Goal: Information Seeking & Learning: Learn about a topic

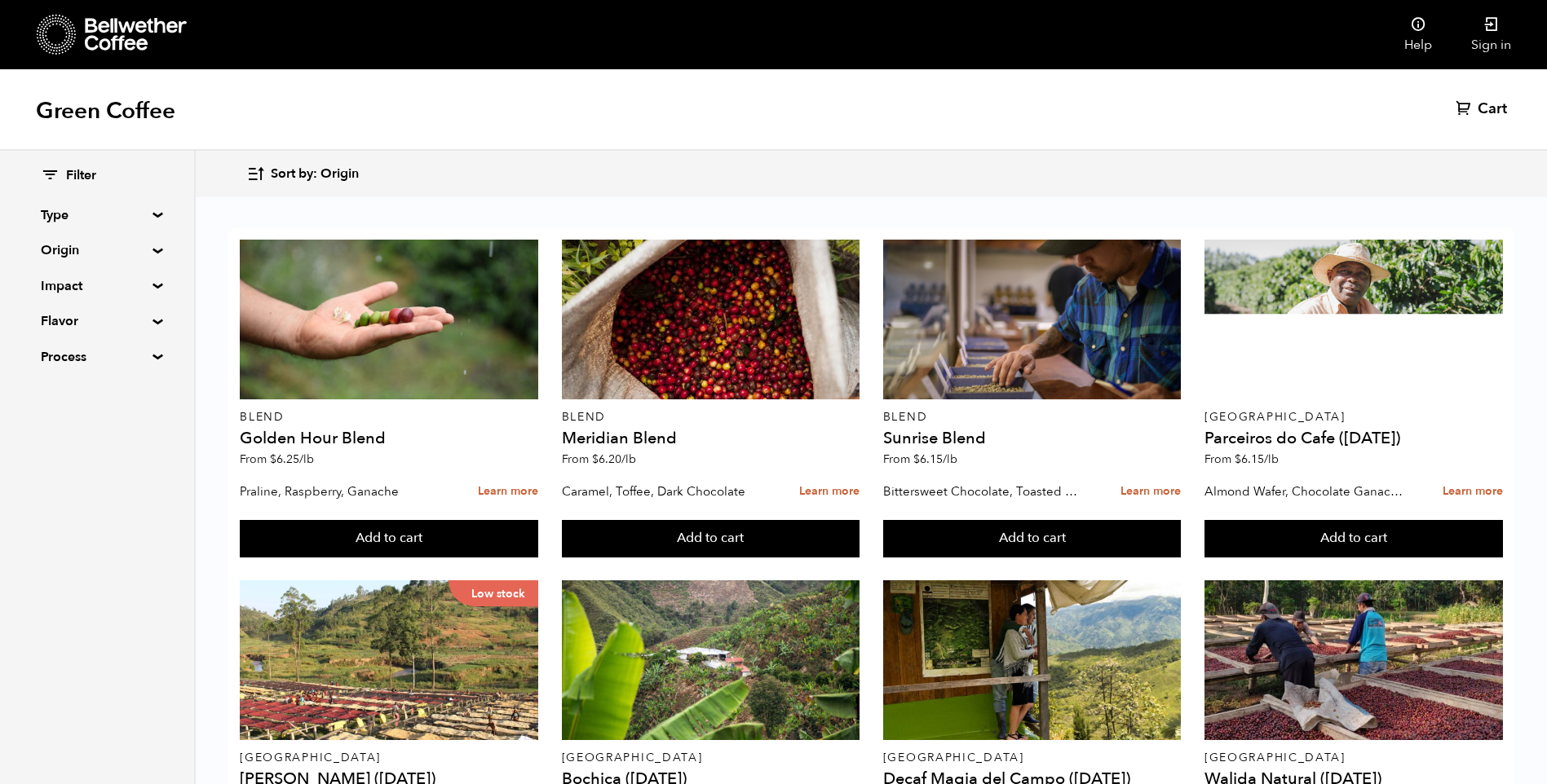
click at [83, 286] on summary "Impact" at bounding box center [96, 286] width 112 height 20
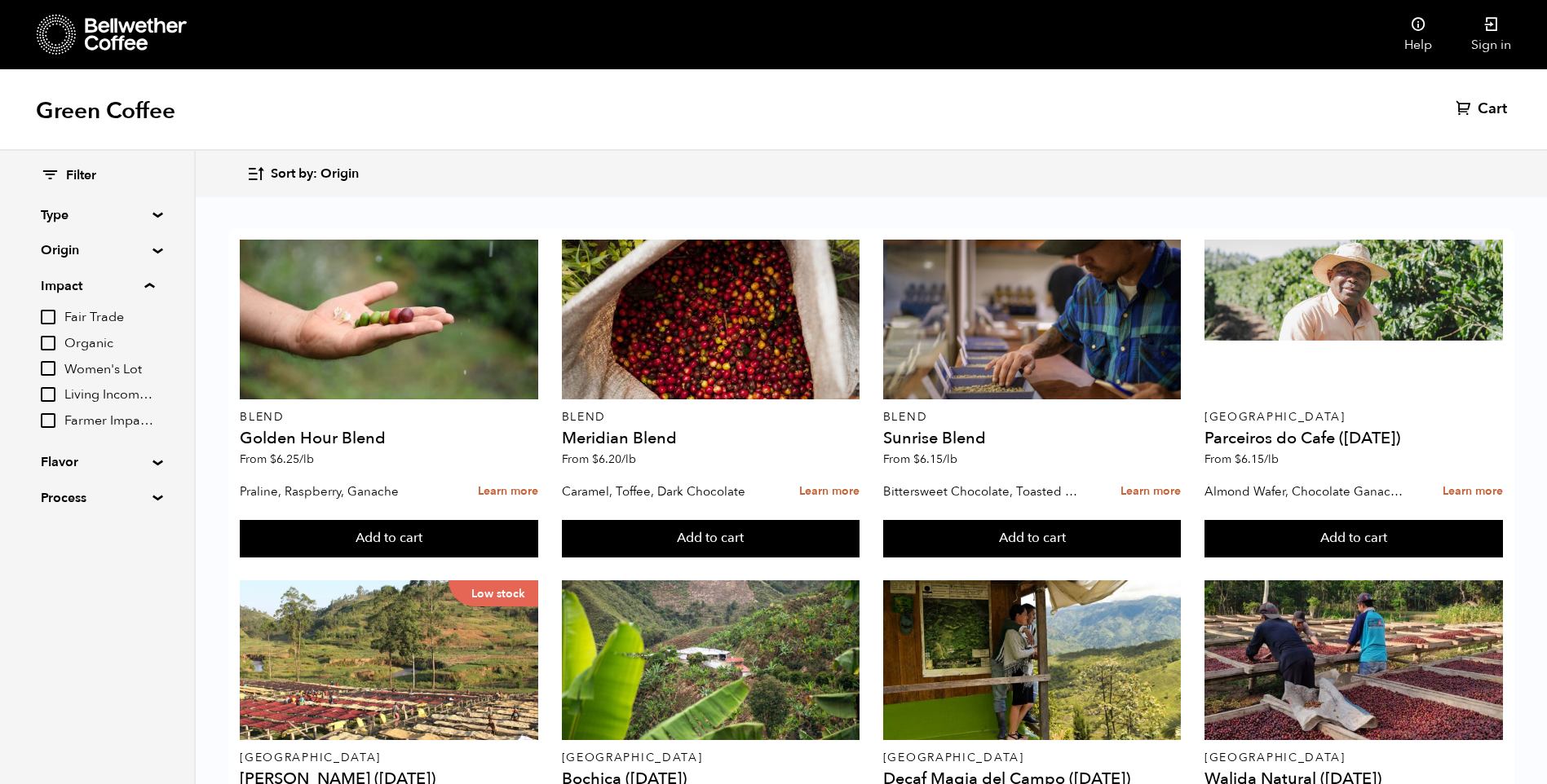
click at [142, 502] on summary "Process" at bounding box center [96, 498] width 112 height 20
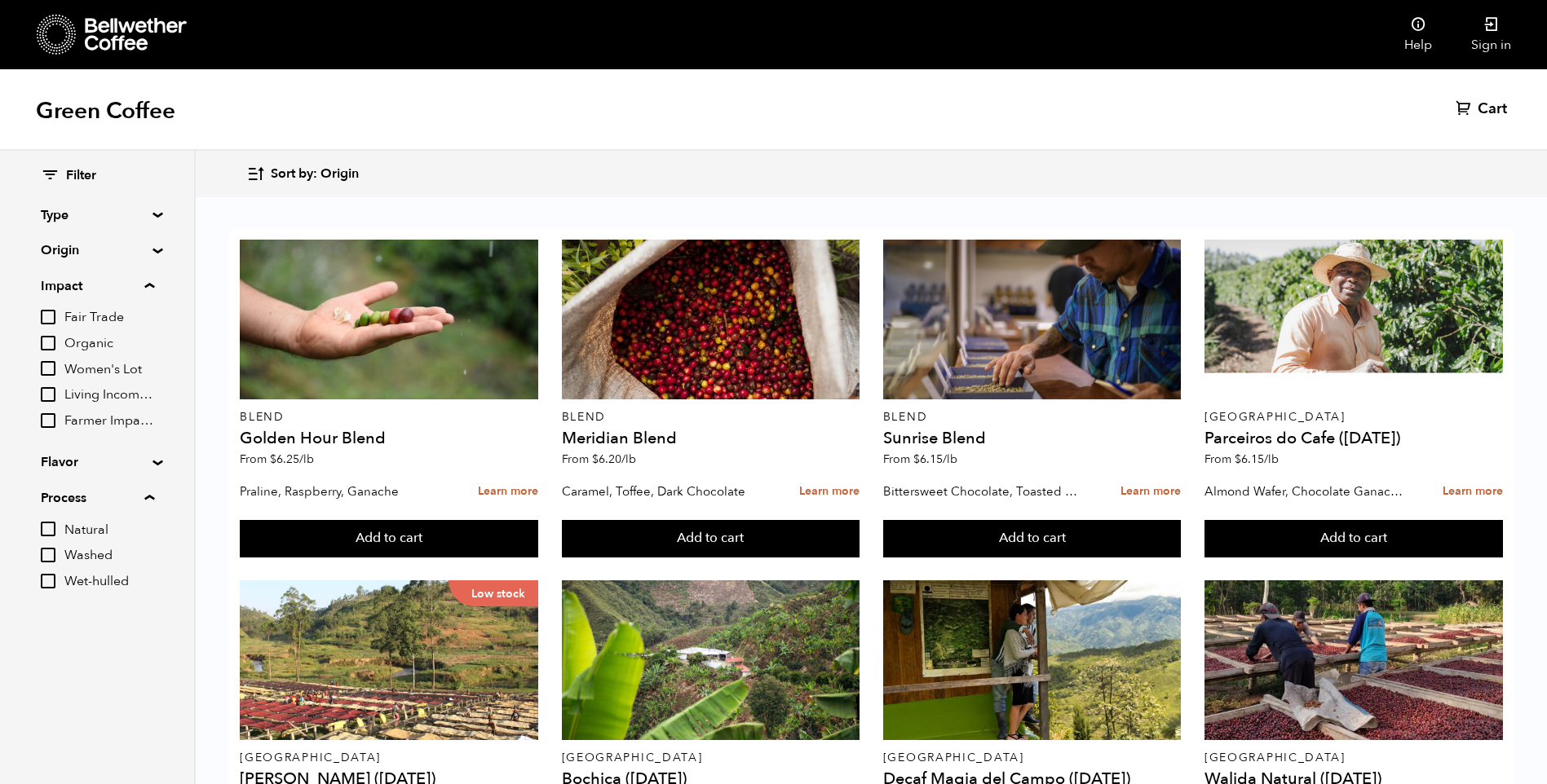
click at [48, 582] on input "Wet-hulled" at bounding box center [47, 580] width 15 height 15
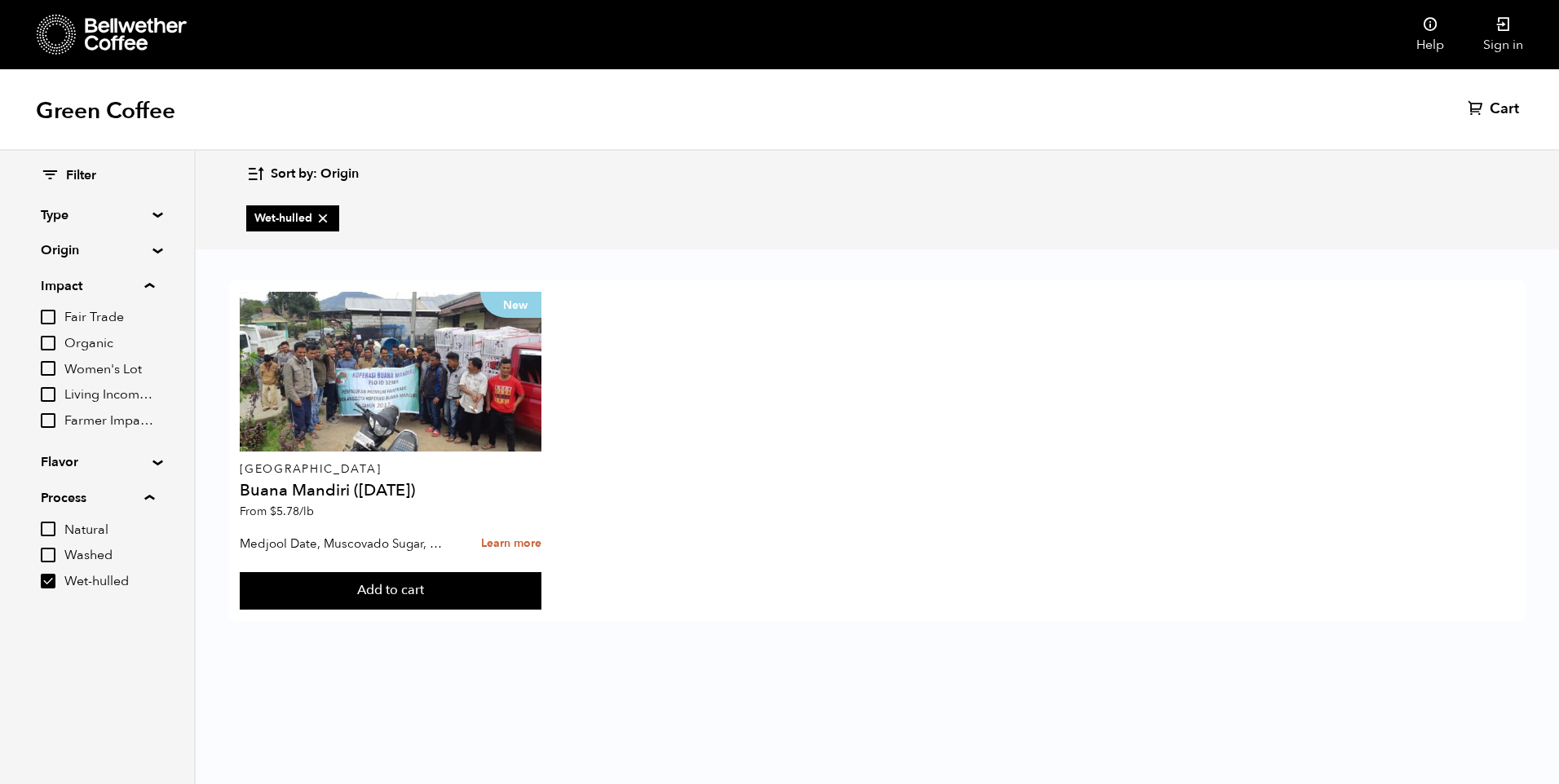
click at [48, 582] on input "Wet-hulled" at bounding box center [47, 580] width 15 height 15
checkbox input "false"
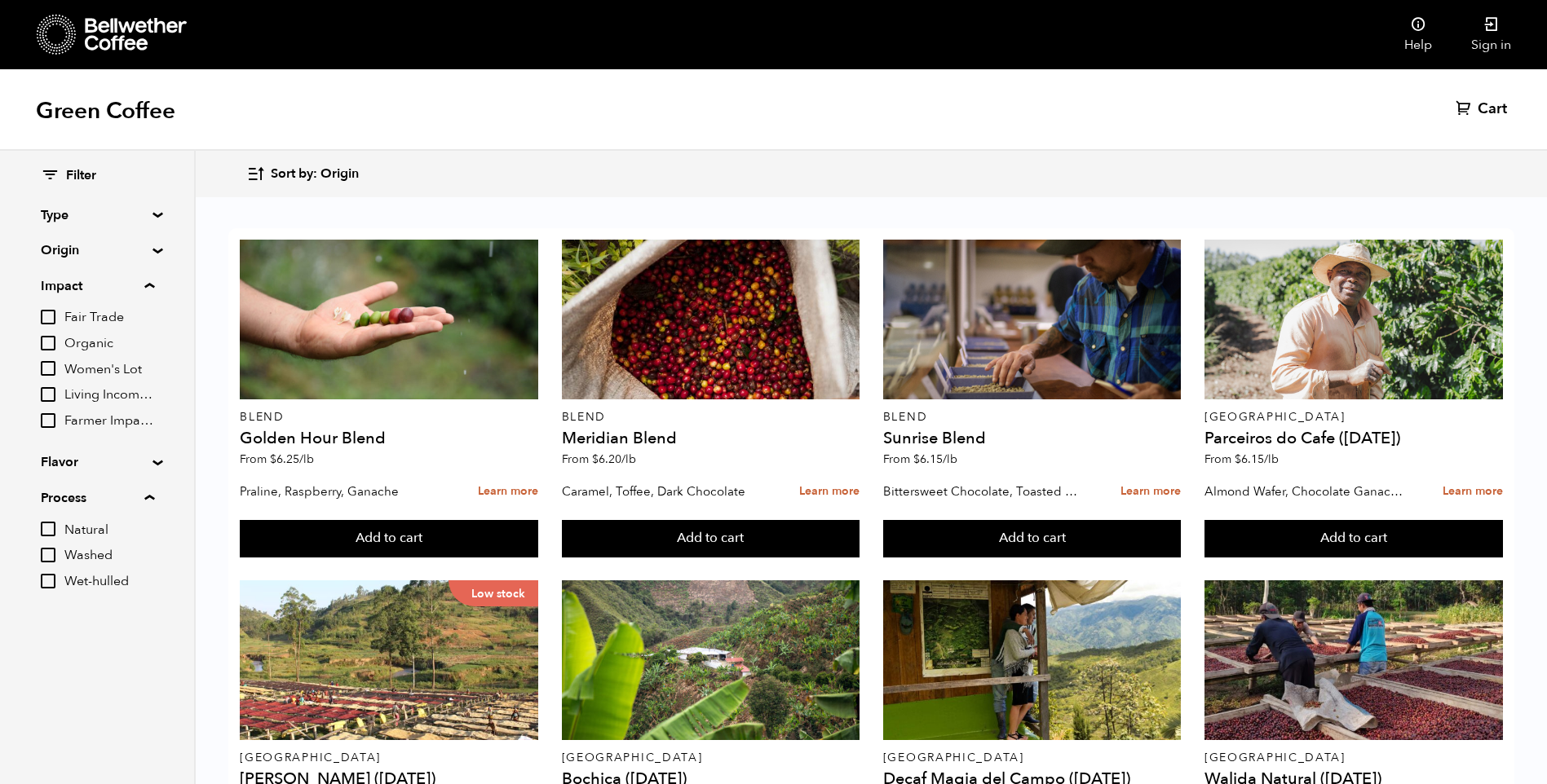
click at [55, 554] on input "Washed" at bounding box center [47, 555] width 15 height 15
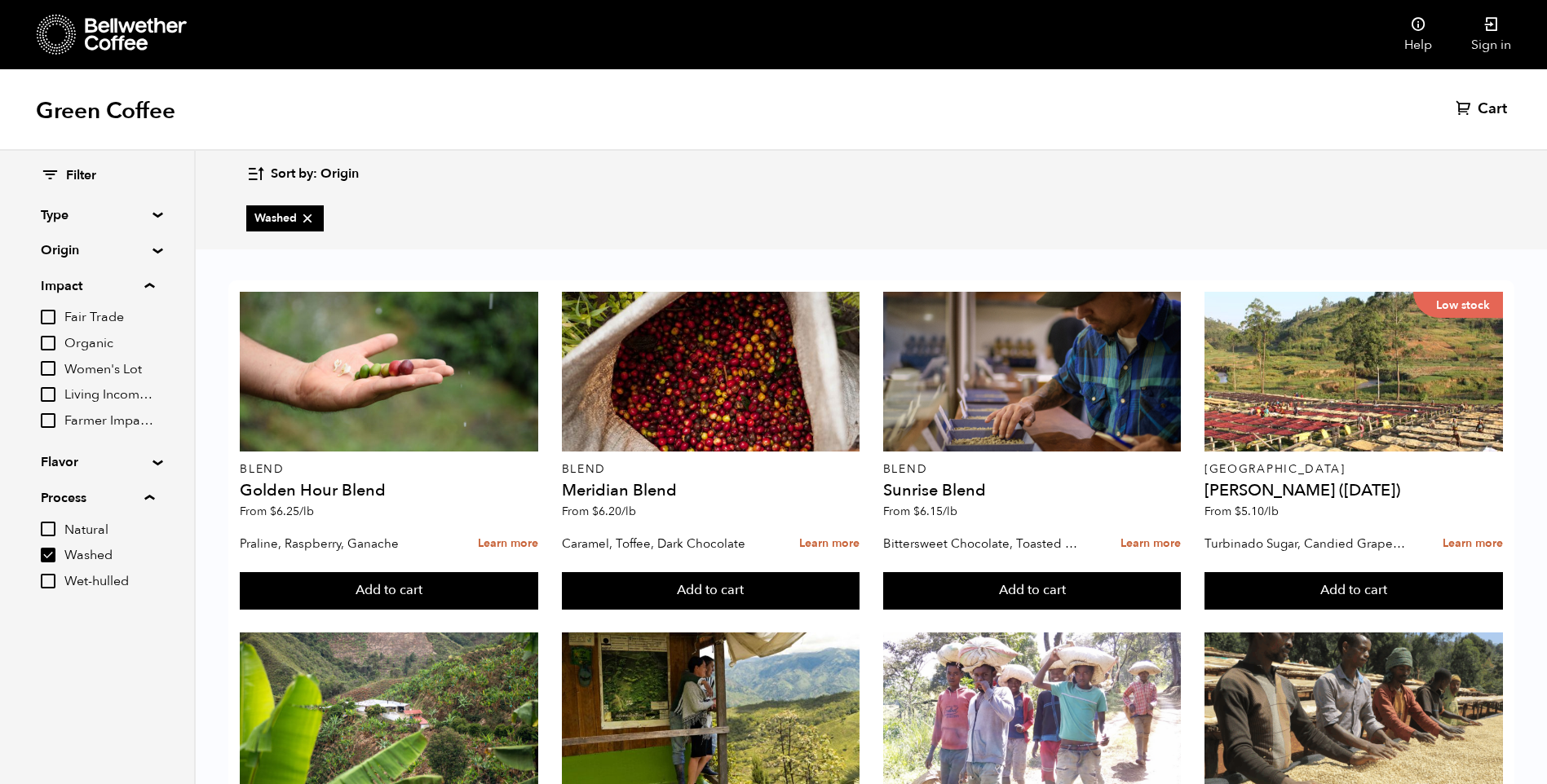
click at [55, 554] on input "Washed" at bounding box center [47, 555] width 15 height 15
checkbox input "false"
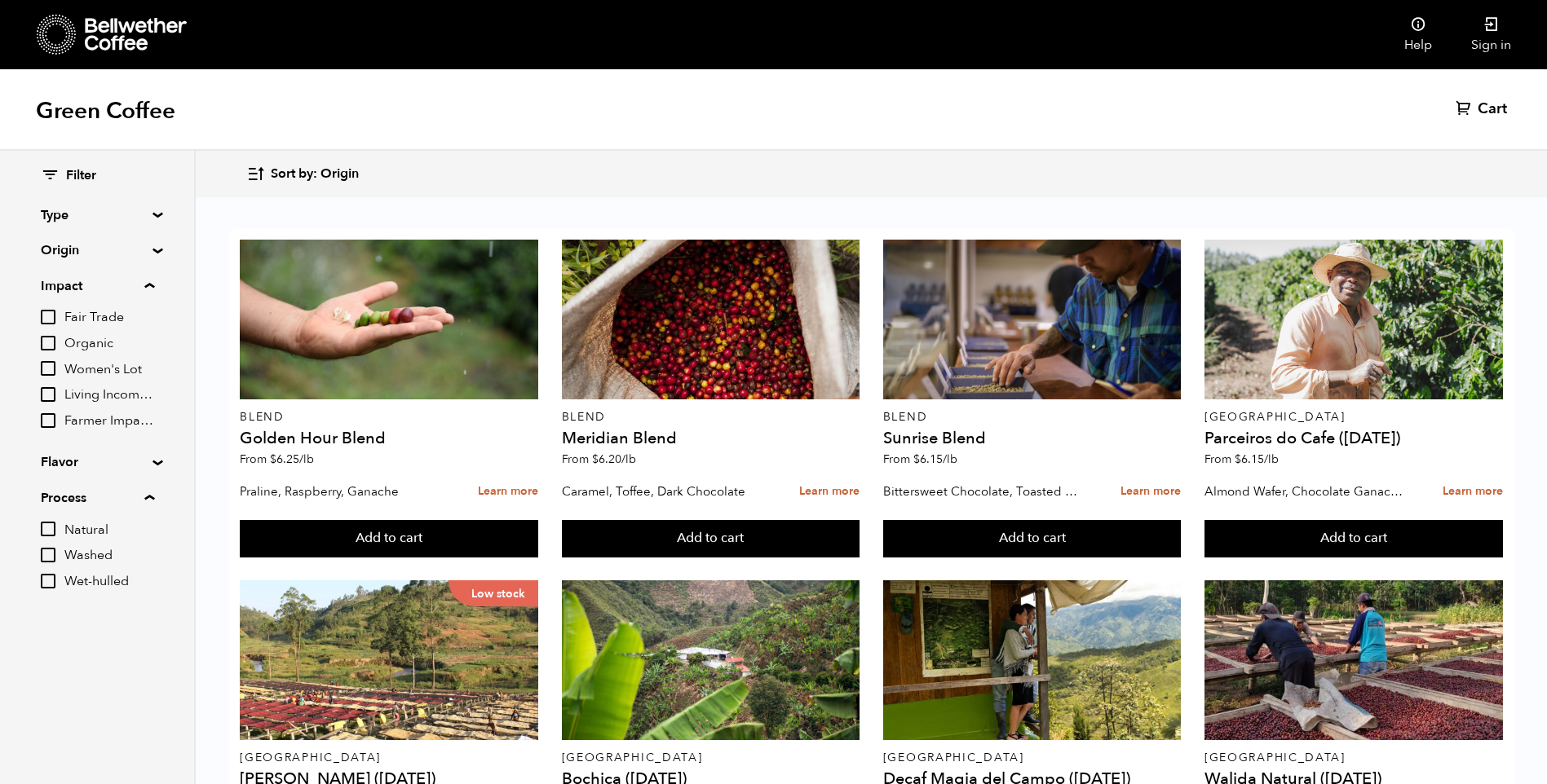
click at [50, 528] on input "Natural" at bounding box center [47, 528] width 15 height 15
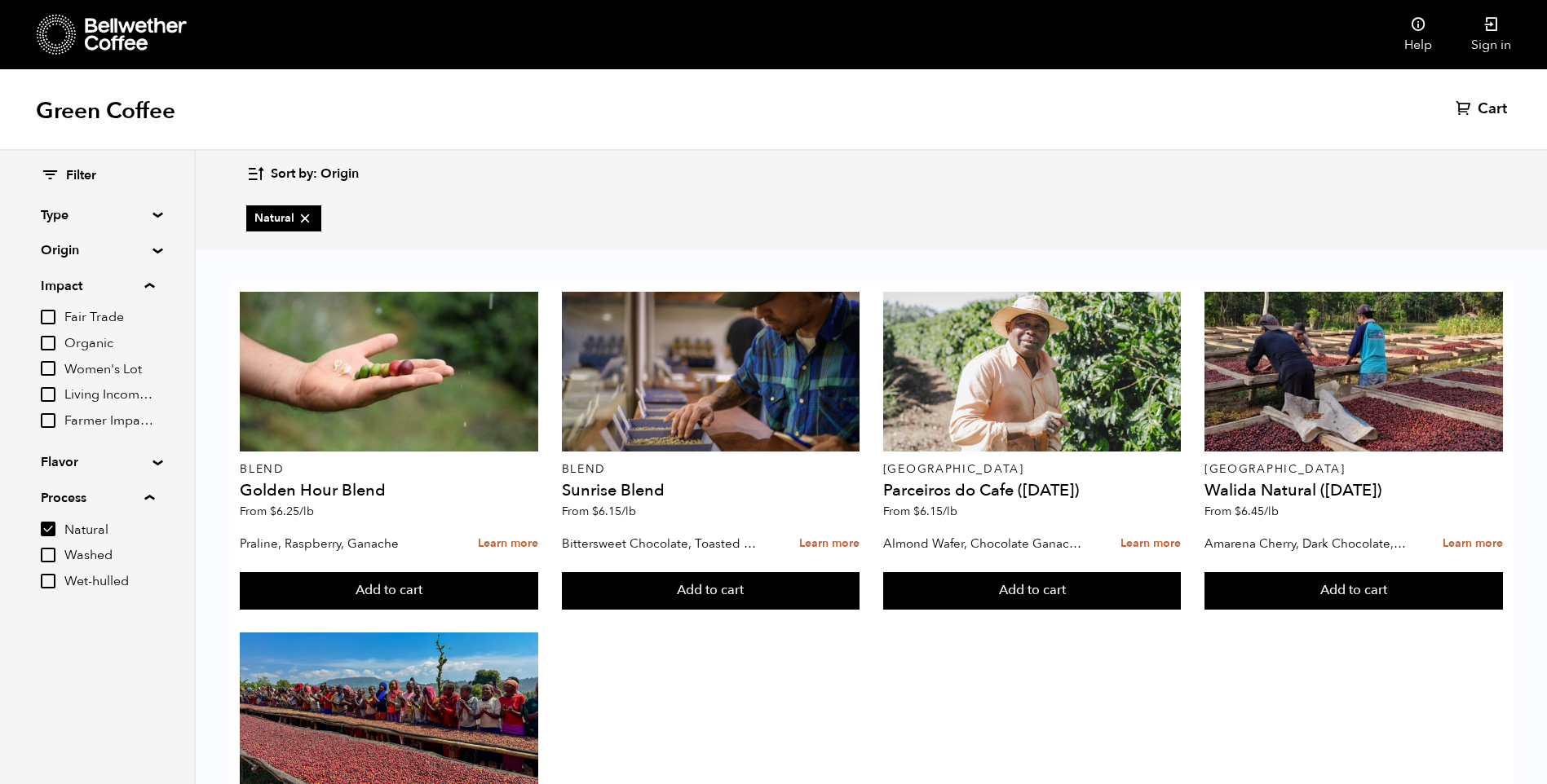
click at [50, 528] on input "Natural" at bounding box center [47, 528] width 15 height 15
checkbox input "false"
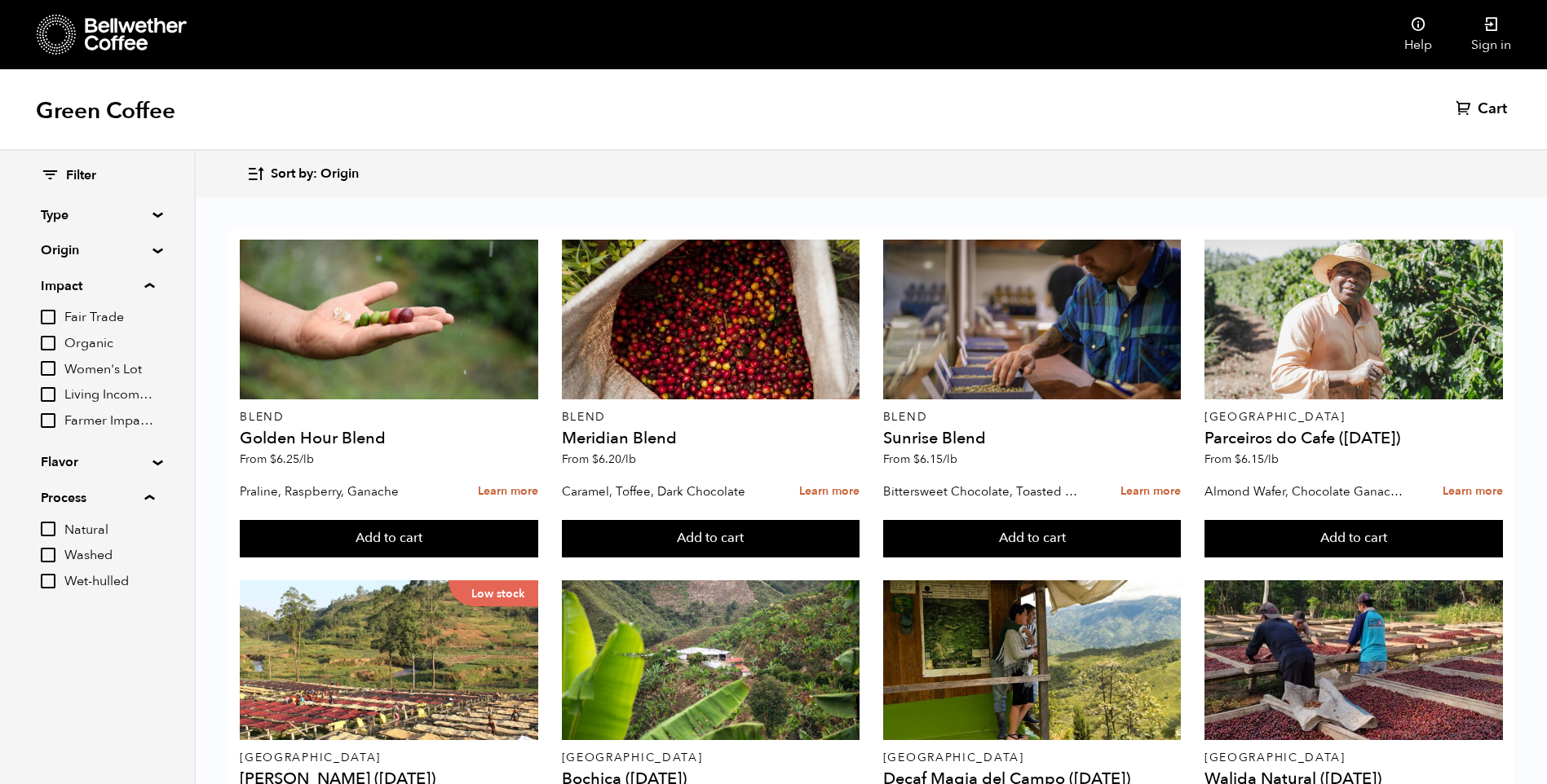
click at [109, 22] on icon at bounding box center [136, 33] width 102 height 32
